Goal: Task Accomplishment & Management: Use online tool/utility

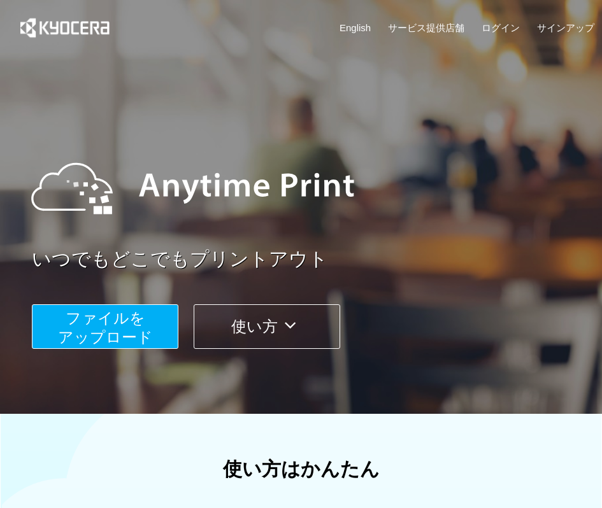
click at [125, 311] on span "ファイルを ​​アップロード" at bounding box center [105, 327] width 95 height 36
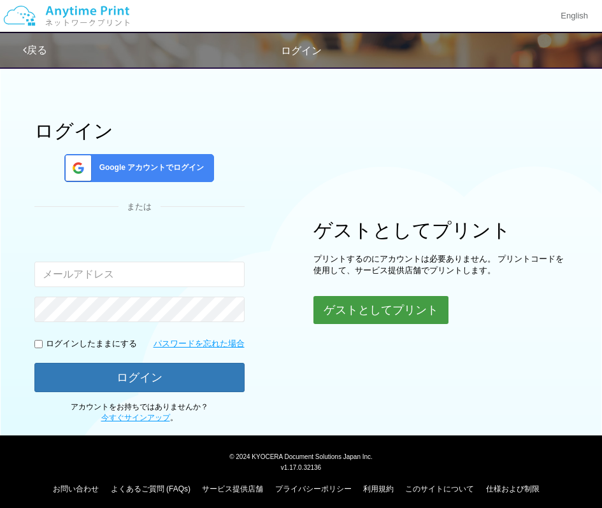
click at [362, 319] on button "ゲストとしてプリント" at bounding box center [380, 310] width 135 height 28
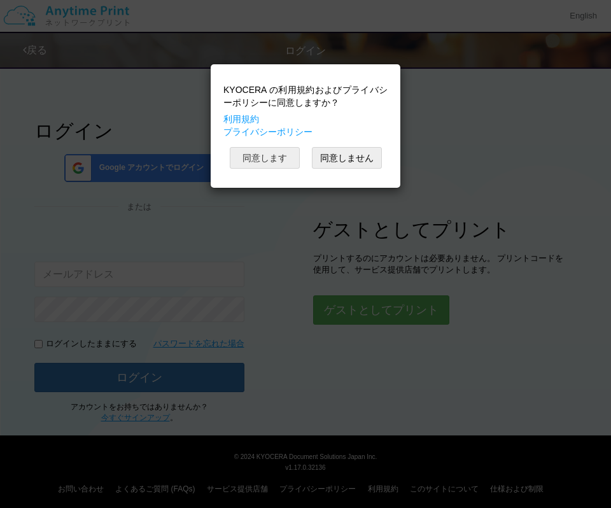
click at [276, 160] on button "同意します" at bounding box center [265, 158] width 70 height 22
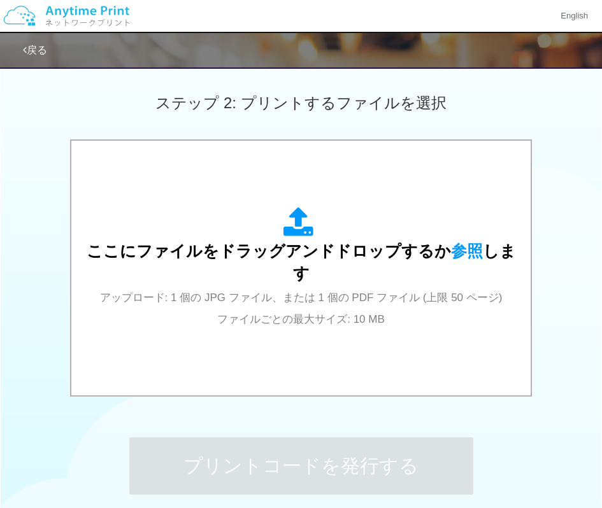
scroll to position [348, 0]
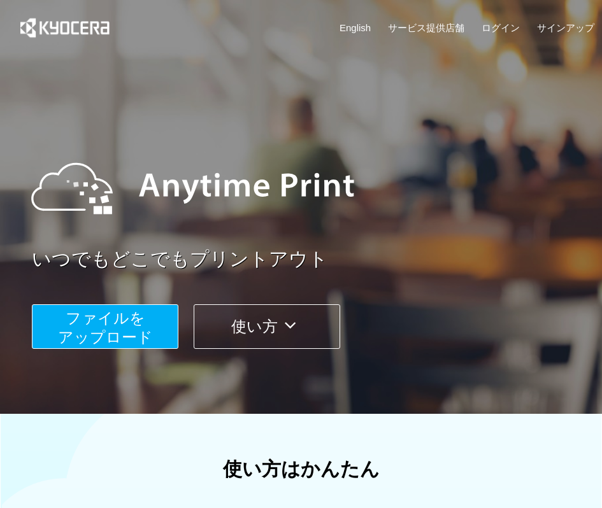
click at [130, 346] on span "ファイルを ​​アップロード" at bounding box center [105, 327] width 95 height 36
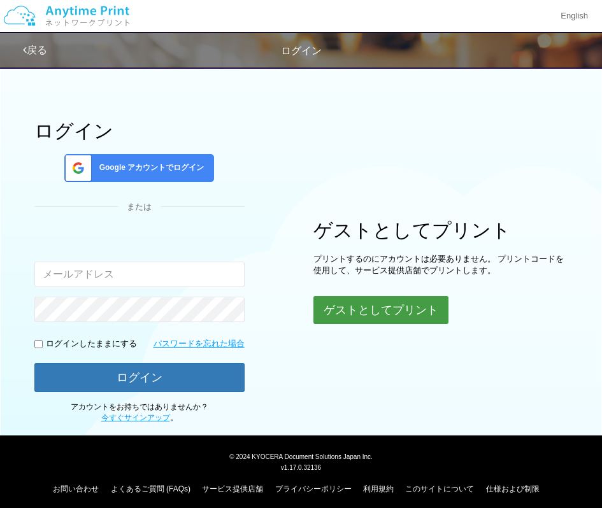
click at [409, 306] on button "ゲストとしてプリント" at bounding box center [380, 310] width 135 height 28
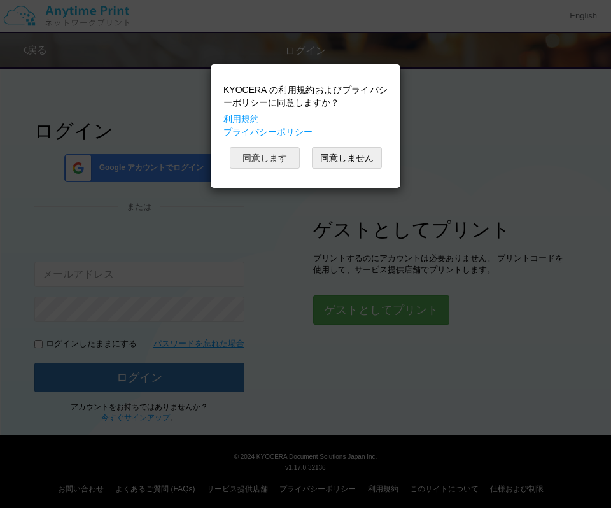
click at [284, 152] on button "同意します" at bounding box center [265, 158] width 70 height 22
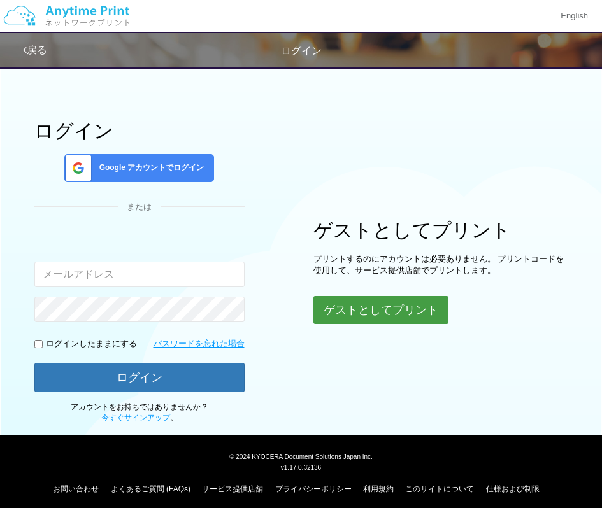
click at [368, 313] on button "ゲストとしてプリント" at bounding box center [380, 310] width 135 height 28
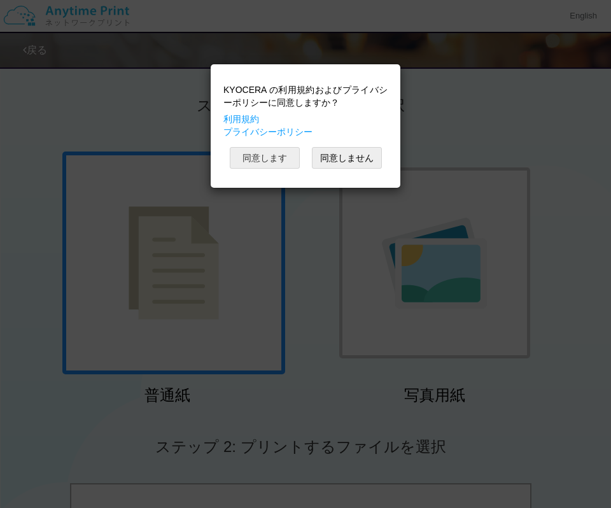
click at [255, 168] on button "同意します" at bounding box center [265, 158] width 70 height 22
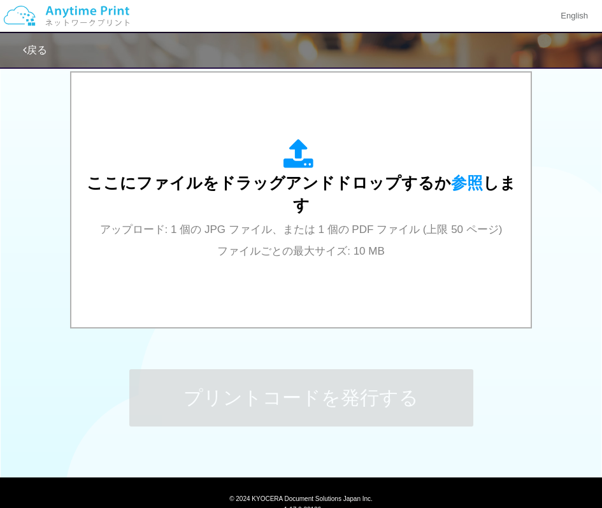
scroll to position [414, 0]
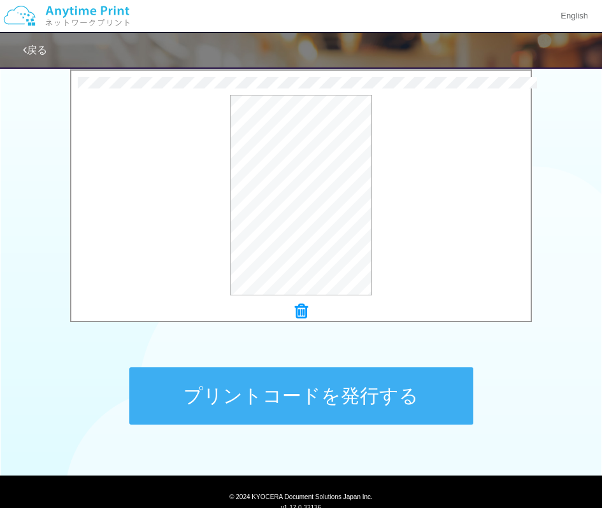
click at [231, 409] on button "プリントコードを発行する" at bounding box center [301, 395] width 344 height 57
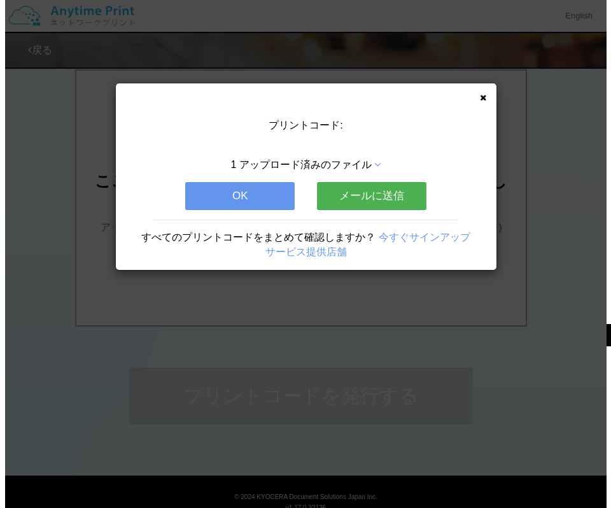
scroll to position [0, 0]
